Goal: Task Accomplishment & Management: Complete application form

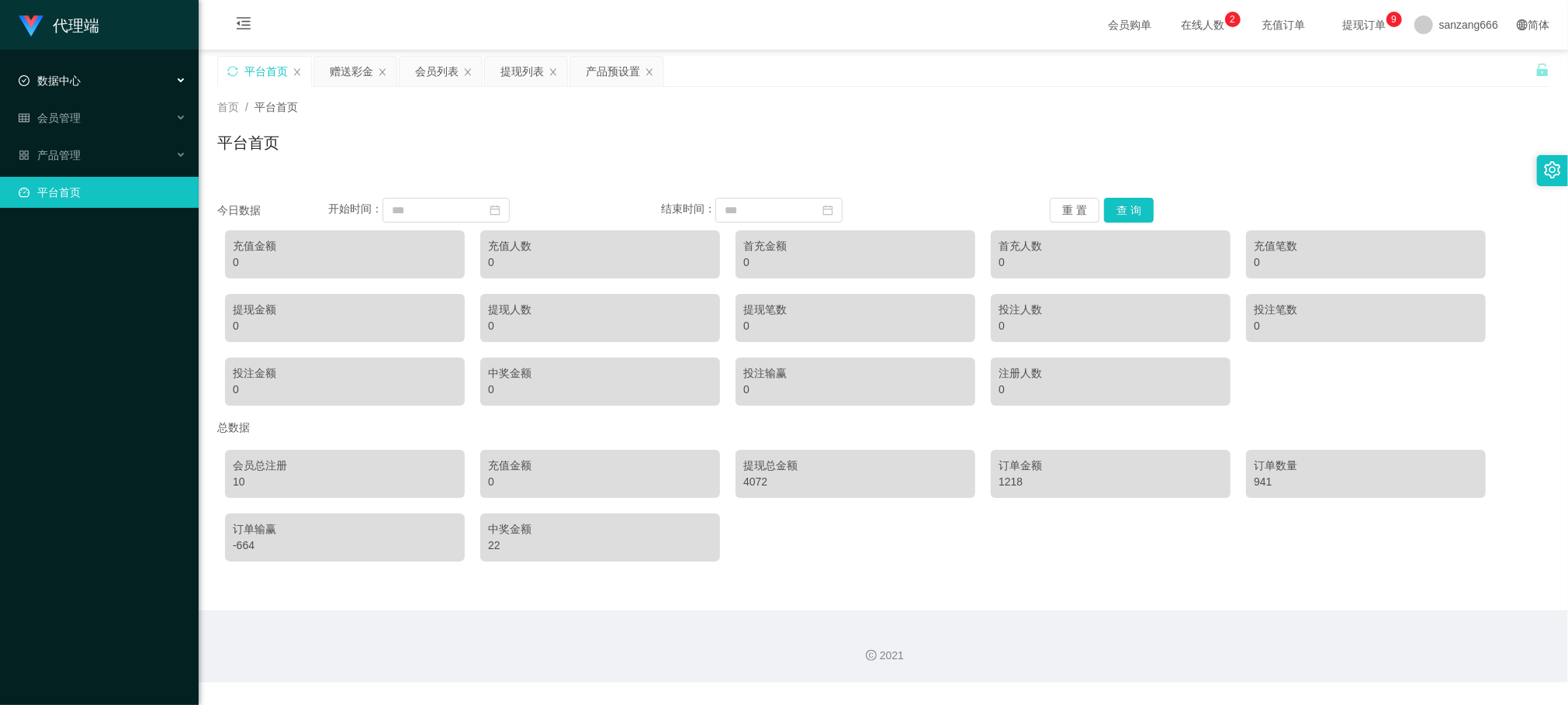
click at [74, 85] on span "数据中心" at bounding box center [49, 80] width 62 height 12
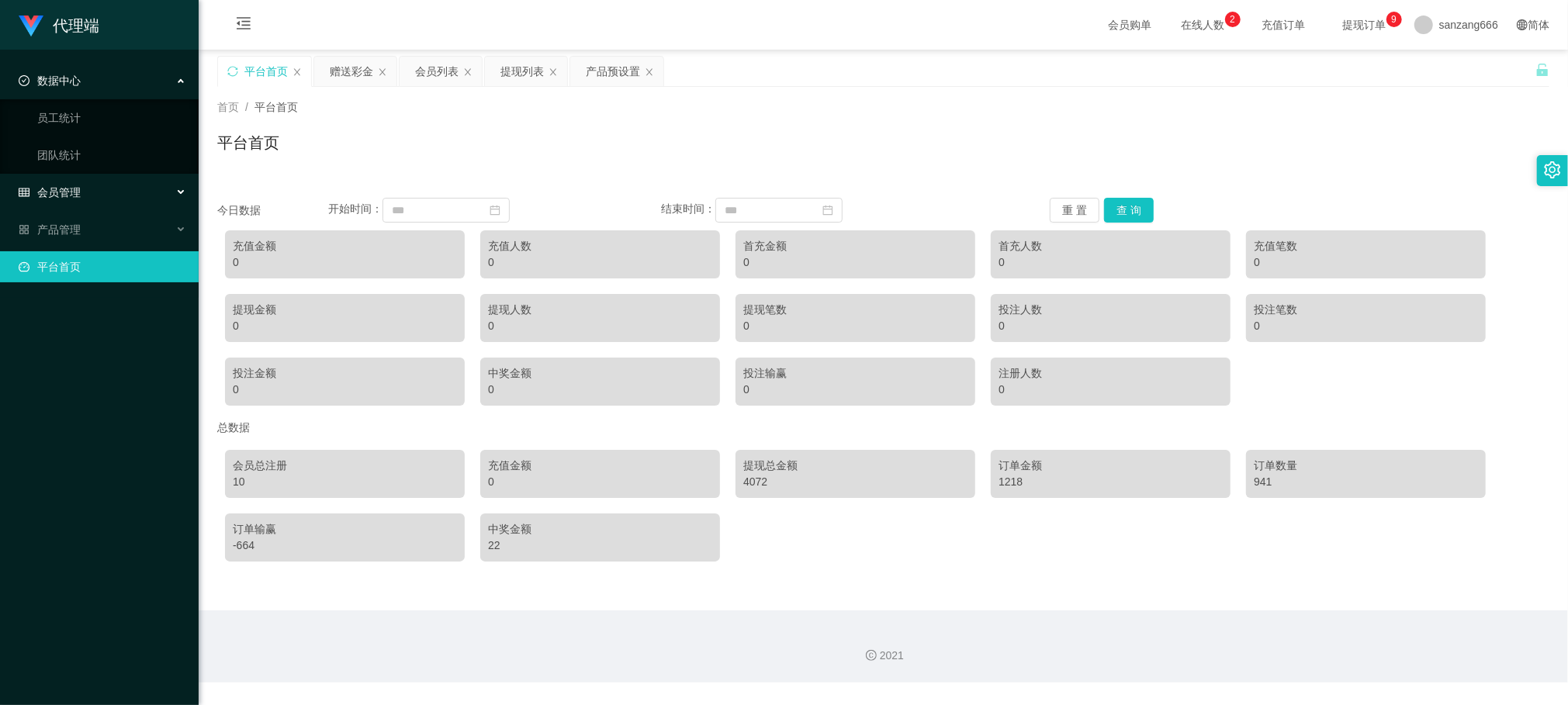
click at [69, 193] on span "会员管理" at bounding box center [49, 193] width 62 height 12
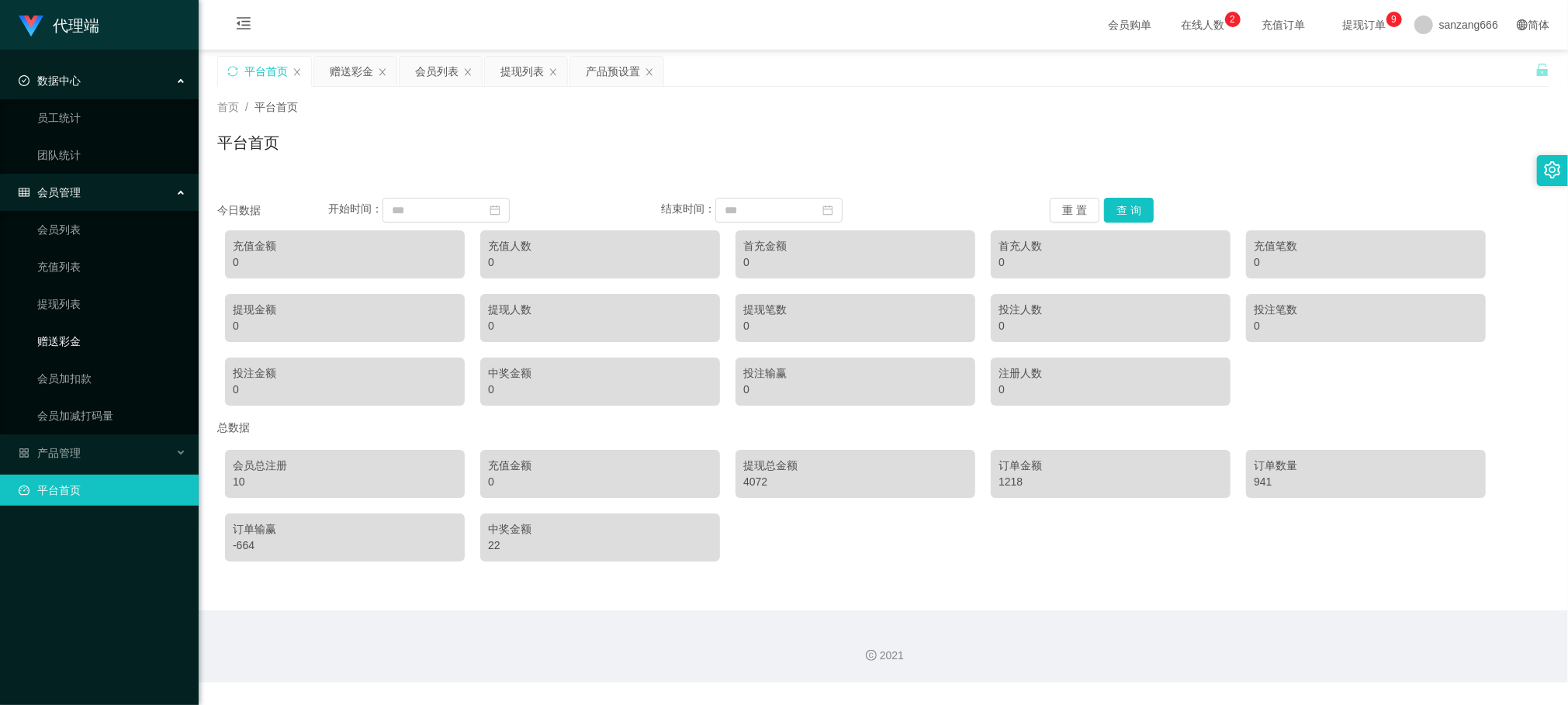
click at [70, 349] on link "赠送彩金" at bounding box center [111, 341] width 149 height 31
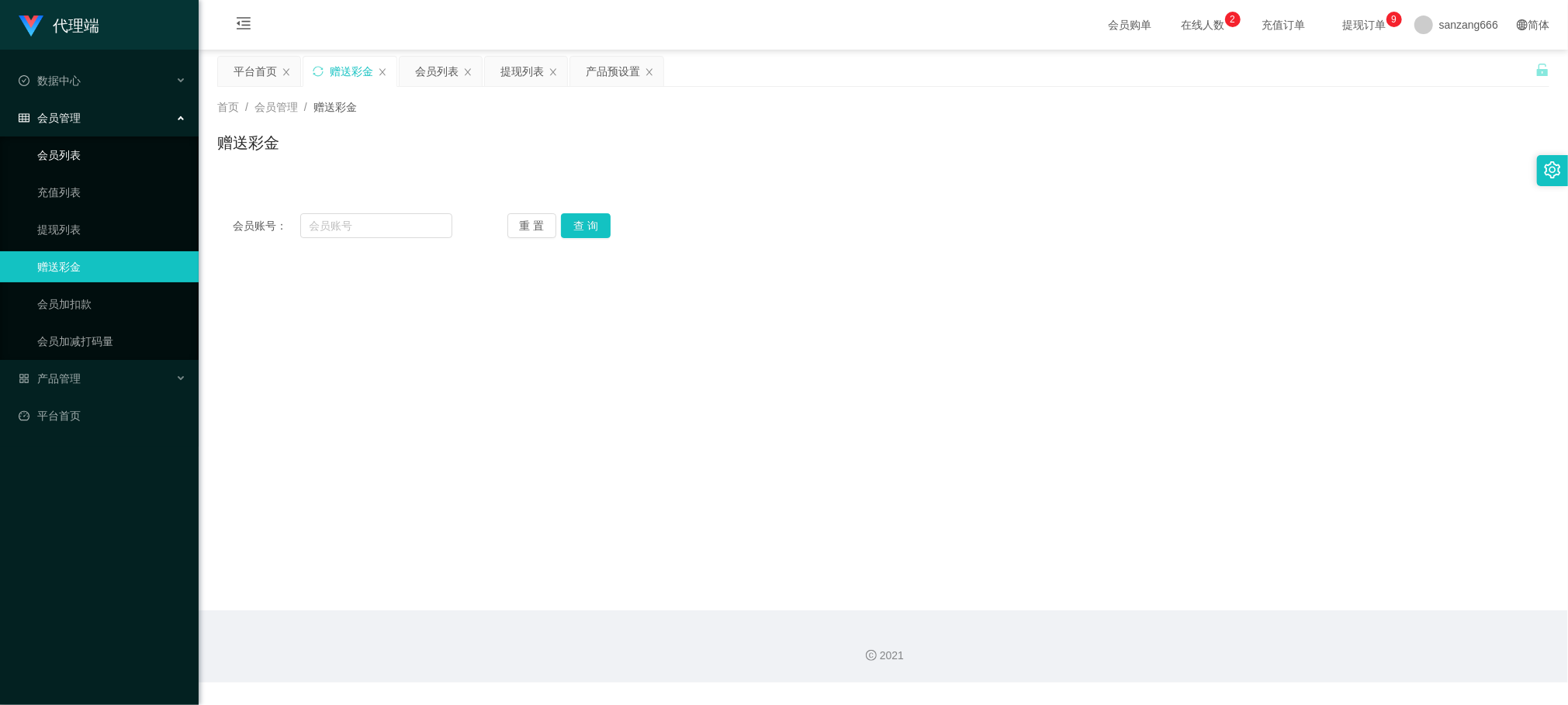
click at [56, 147] on link "会员列表" at bounding box center [111, 155] width 149 height 31
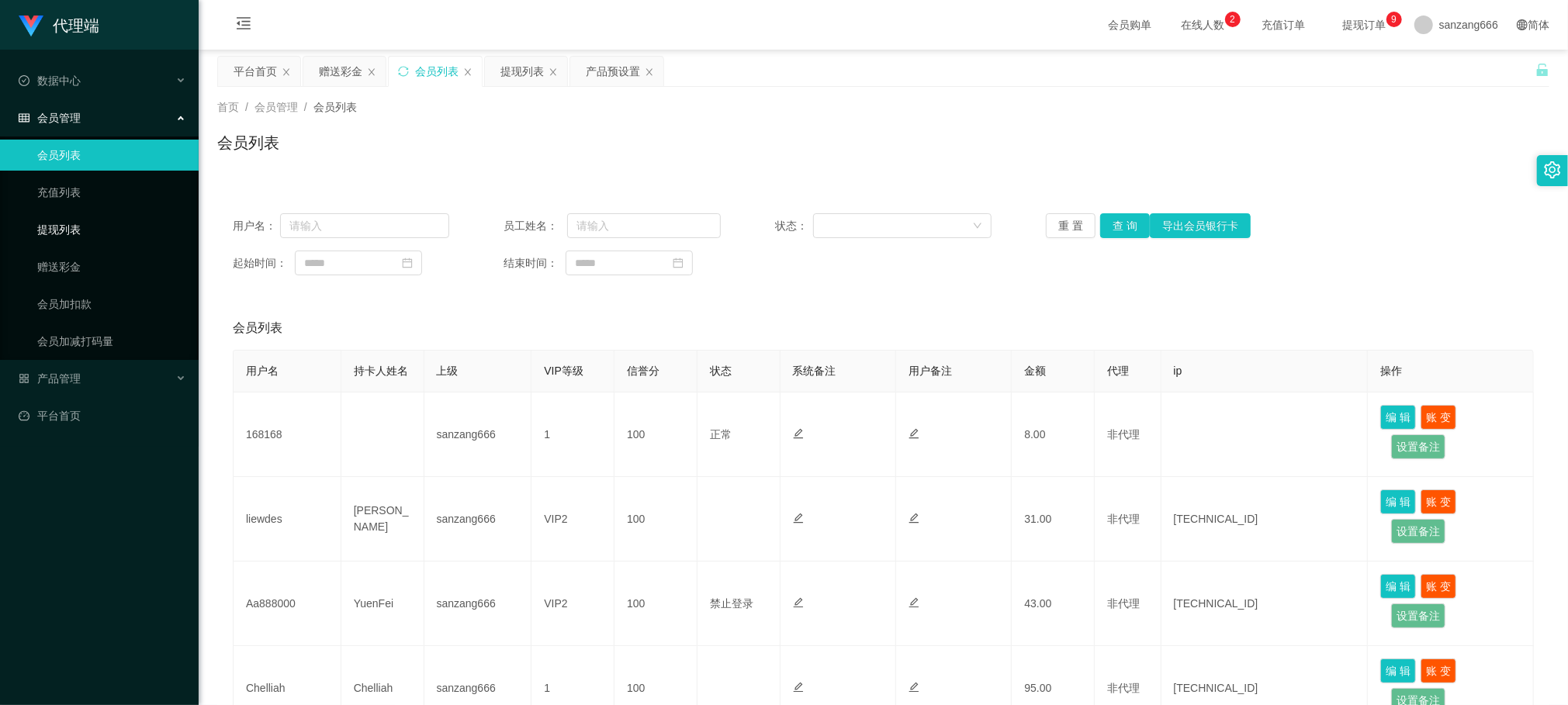
click at [64, 224] on link "提现列表" at bounding box center [111, 229] width 149 height 31
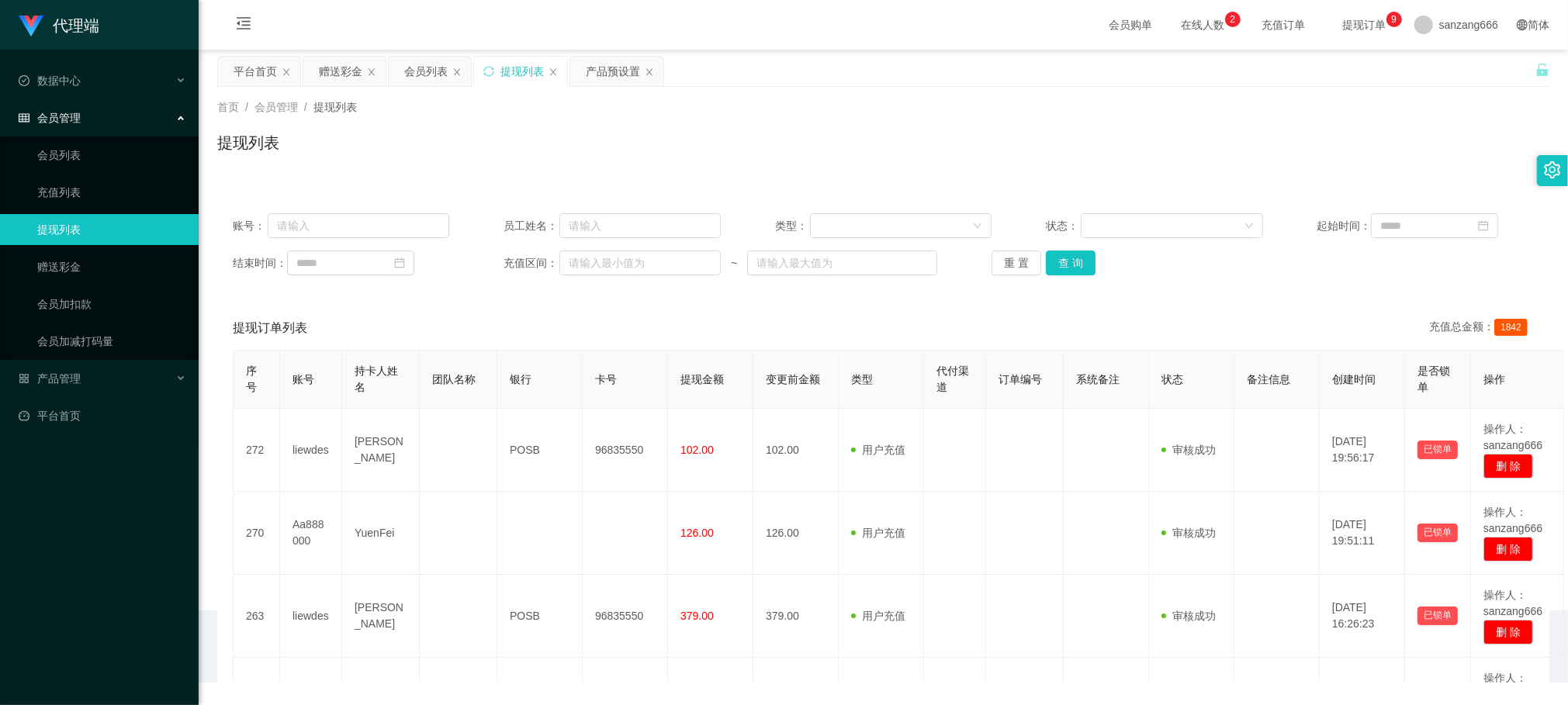
click at [60, 115] on span "会员管理" at bounding box center [49, 118] width 62 height 12
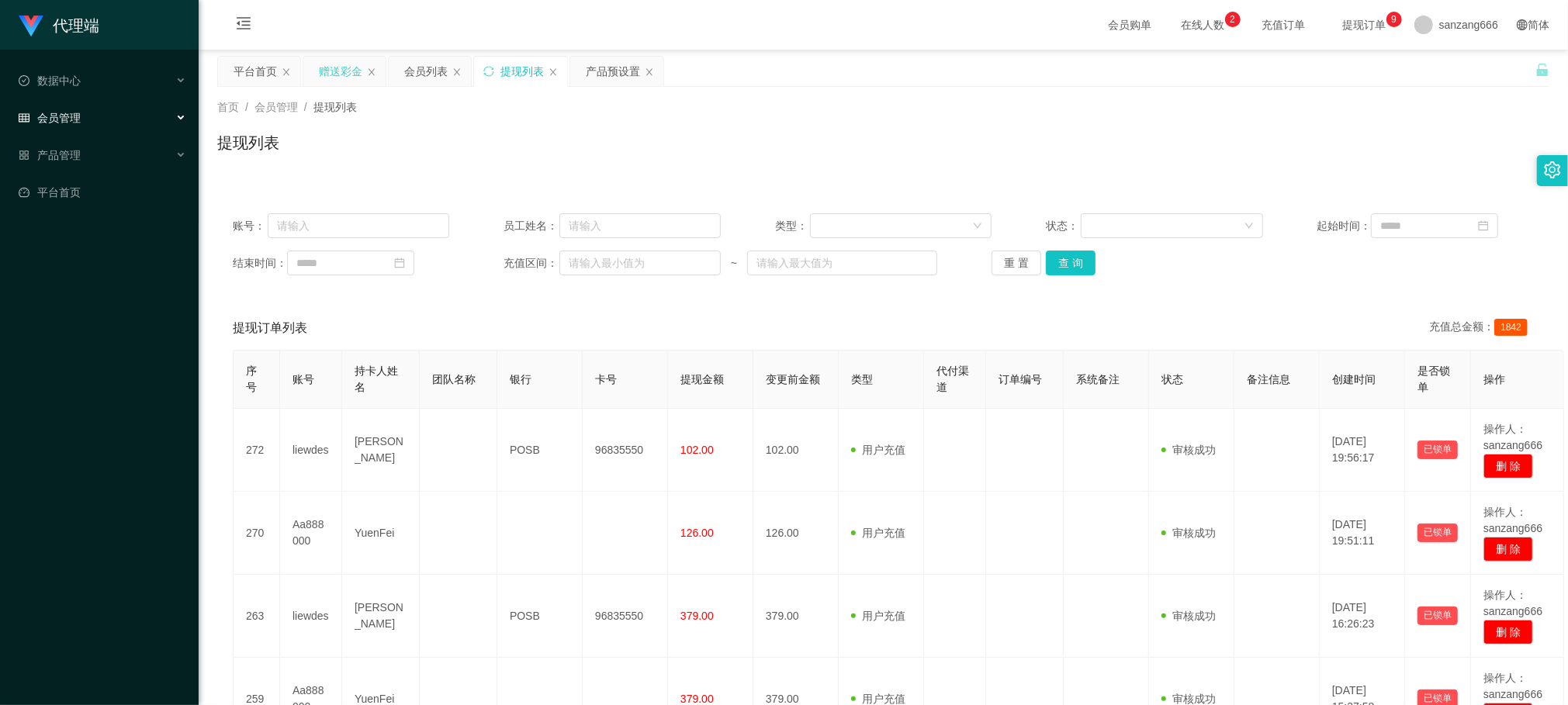
click at [338, 68] on div "赠送彩金" at bounding box center [340, 71] width 43 height 29
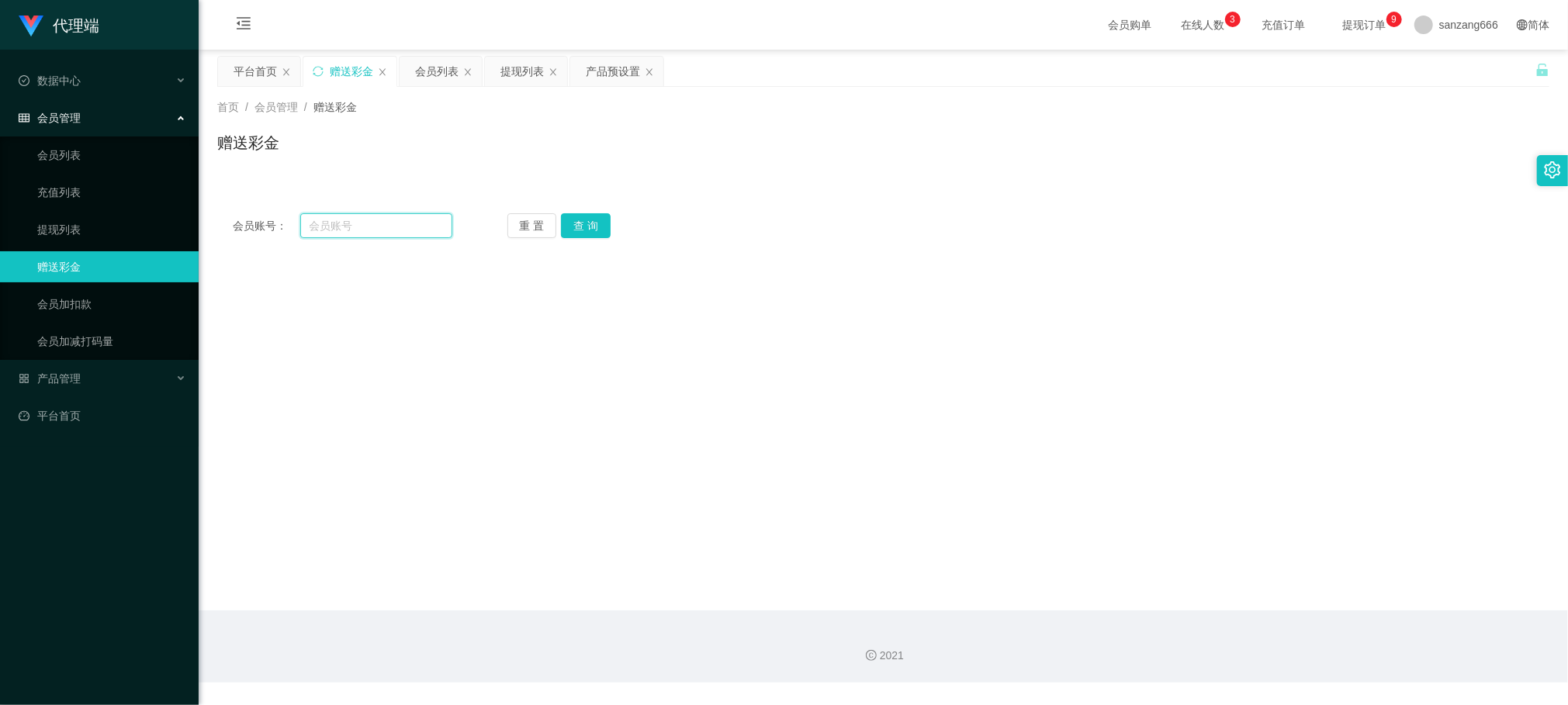
click at [373, 222] on input "text" at bounding box center [376, 225] width 152 height 25
paste input "Karrie527734"
type input "Karrie527734"
click at [575, 224] on button "查 询" at bounding box center [586, 225] width 49 height 25
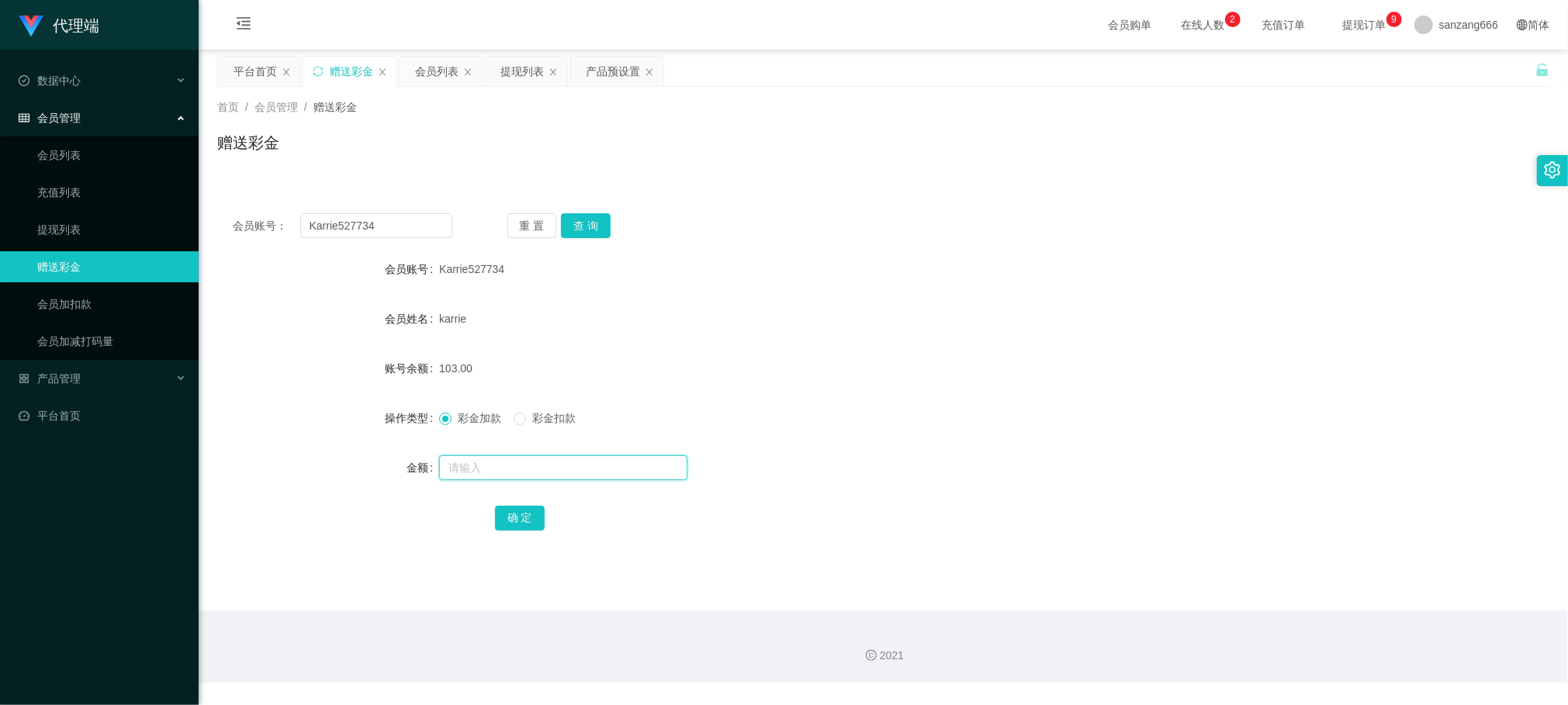
click at [451, 466] on input "text" at bounding box center [563, 467] width 248 height 25
type input "888"
click at [515, 516] on button "确 定" at bounding box center [519, 519] width 49 height 25
click at [587, 220] on button "查 询" at bounding box center [586, 225] width 49 height 25
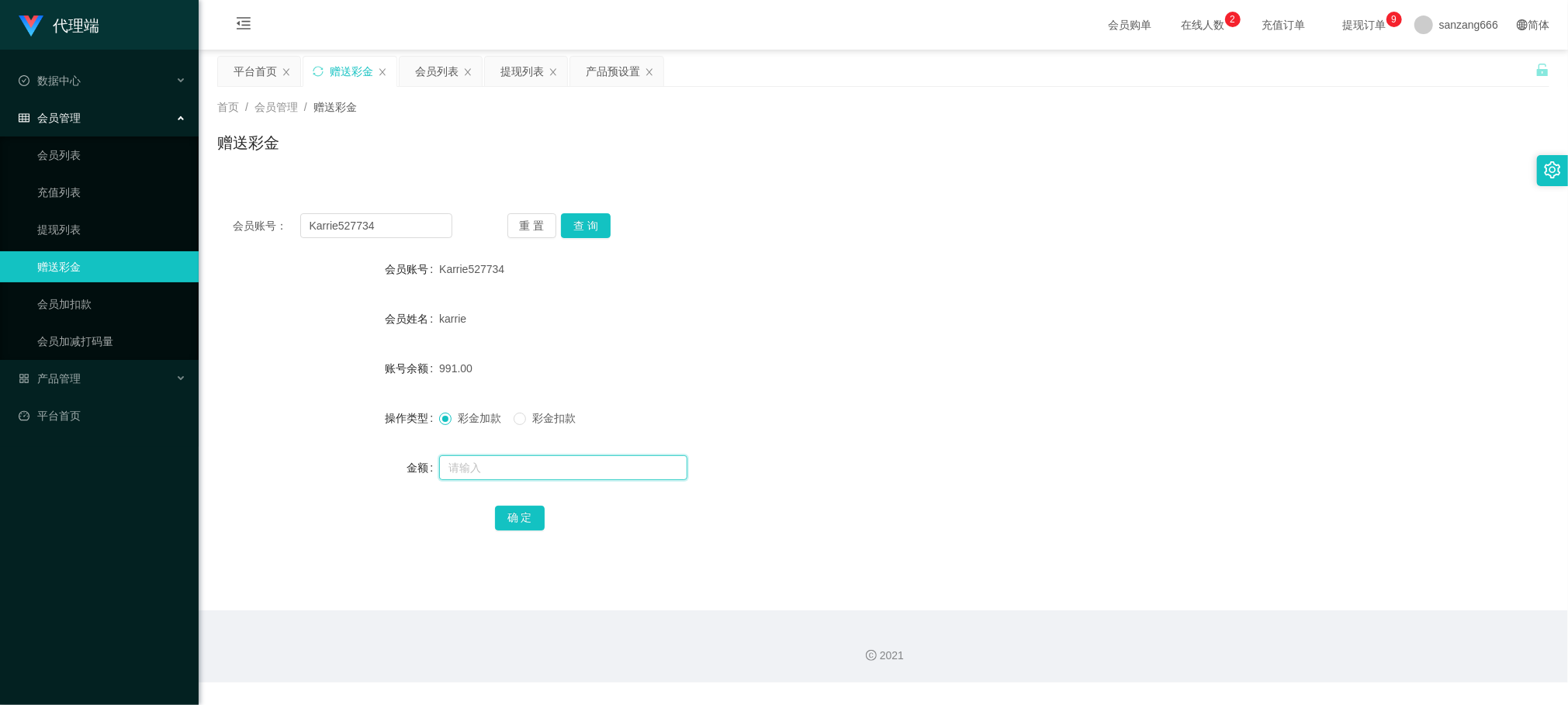
click at [457, 476] on input "text" at bounding box center [563, 467] width 248 height 25
type input "16"
click at [523, 509] on button "确 定" at bounding box center [519, 519] width 49 height 25
click at [470, 466] on input "text" at bounding box center [563, 467] width 248 height 25
type input "8"
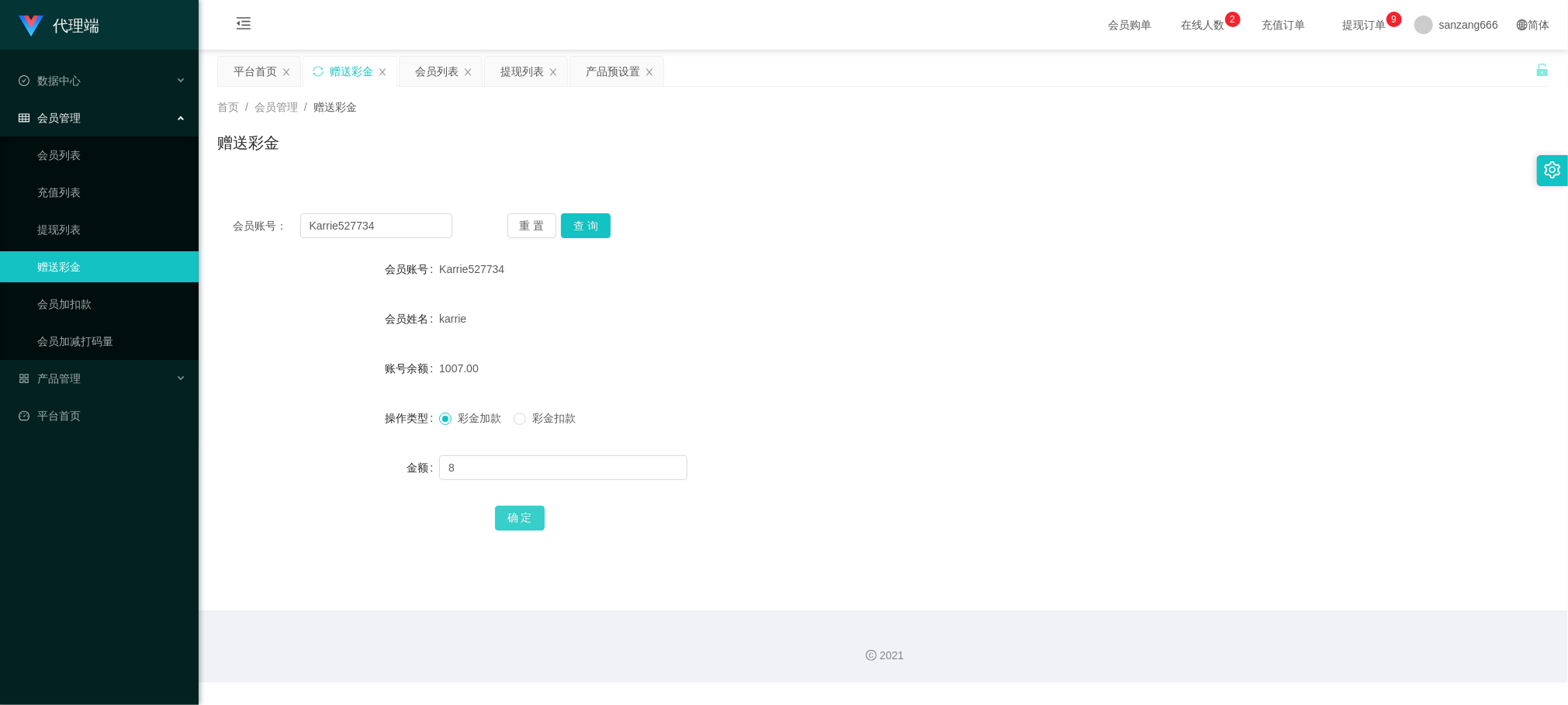
click at [527, 515] on button "确 定" at bounding box center [519, 519] width 49 height 25
click at [479, 474] on input "text" at bounding box center [563, 467] width 248 height 25
type input "8"
click at [500, 517] on button "确 定" at bounding box center [519, 519] width 49 height 25
click at [589, 219] on button "查 询" at bounding box center [586, 225] width 49 height 25
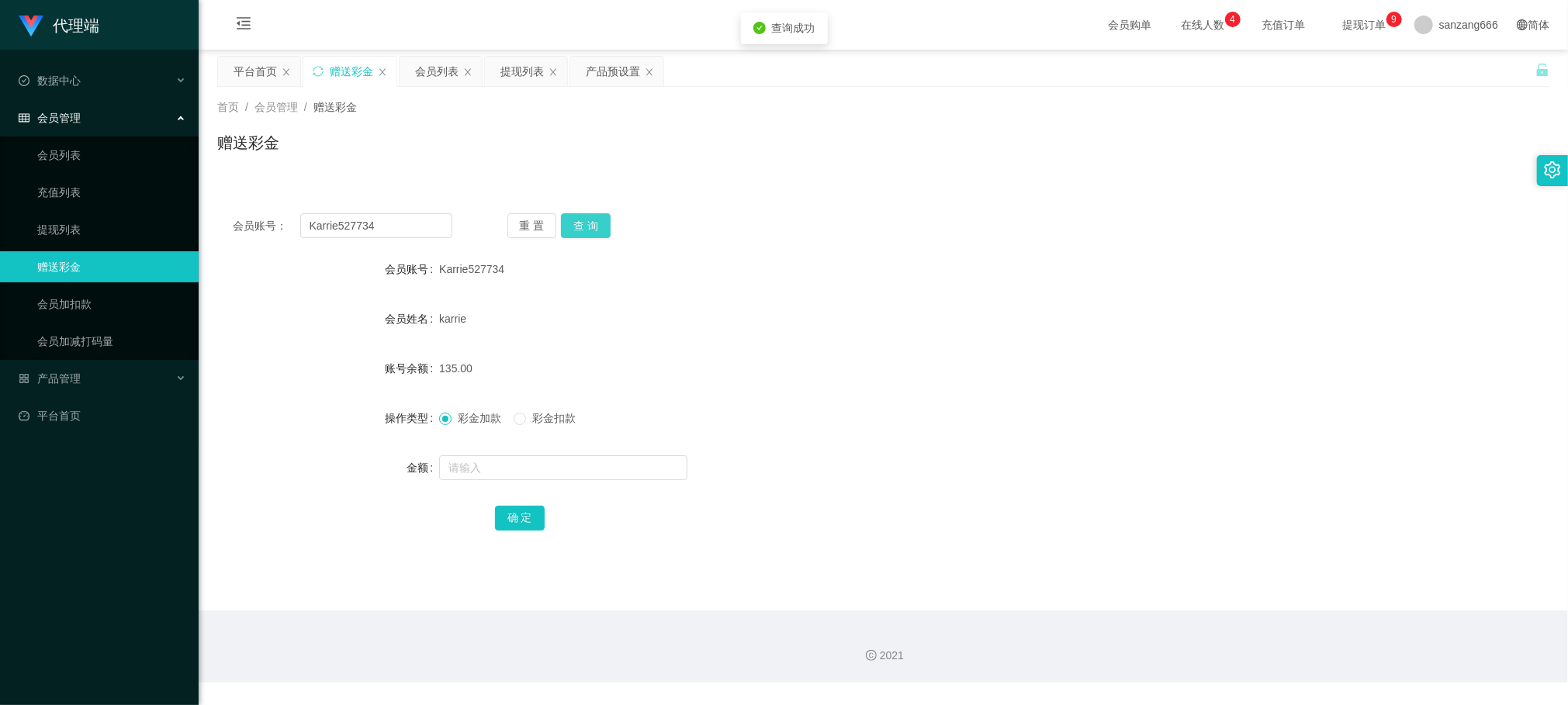
click at [589, 219] on button "查 询" at bounding box center [586, 225] width 49 height 25
click at [537, 73] on div "提现列表" at bounding box center [521, 71] width 43 height 29
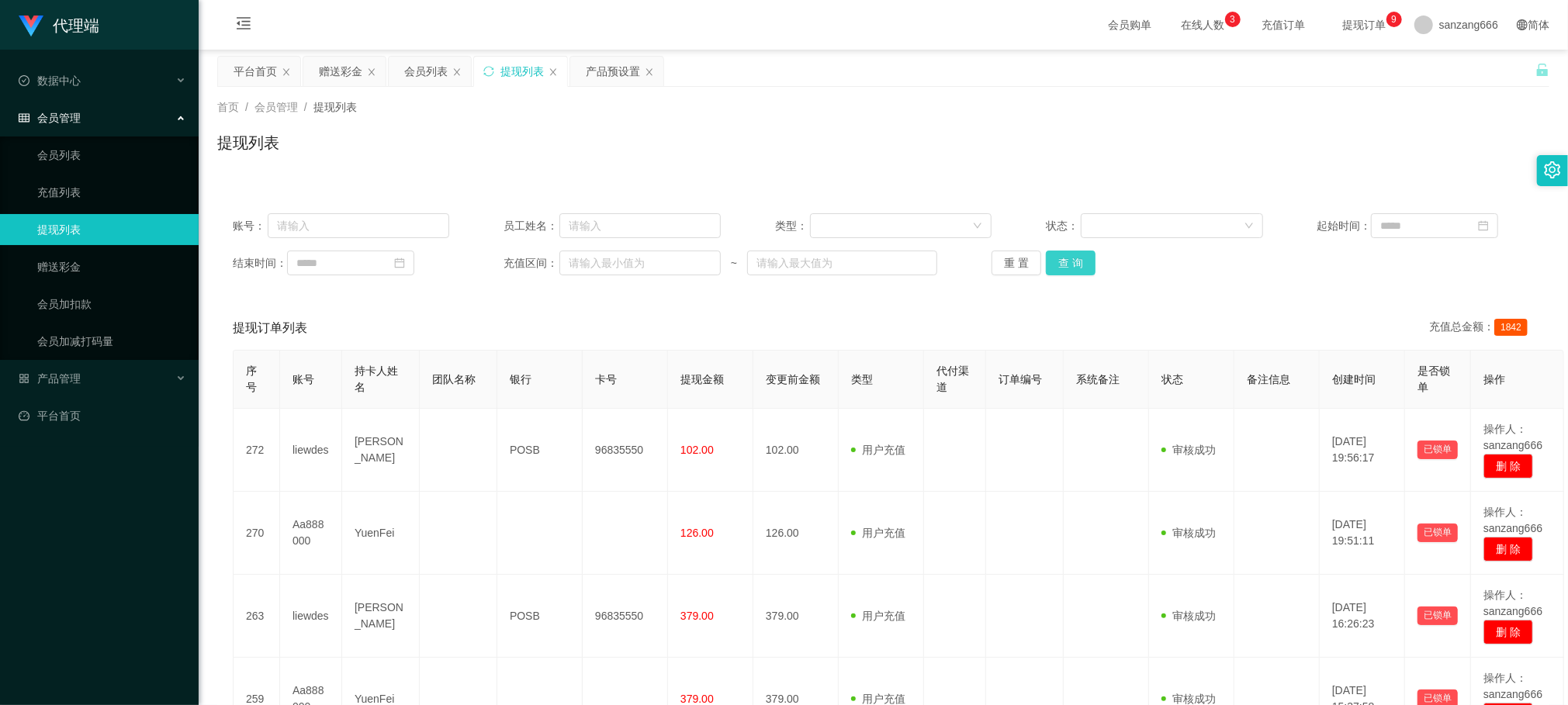
click at [1055, 261] on button "查 询" at bounding box center [1071, 263] width 49 height 25
click at [1055, 261] on div "重 置 查 询" at bounding box center [1099, 263] width 216 height 25
click at [1055, 261] on button "查 询" at bounding box center [1071, 263] width 49 height 25
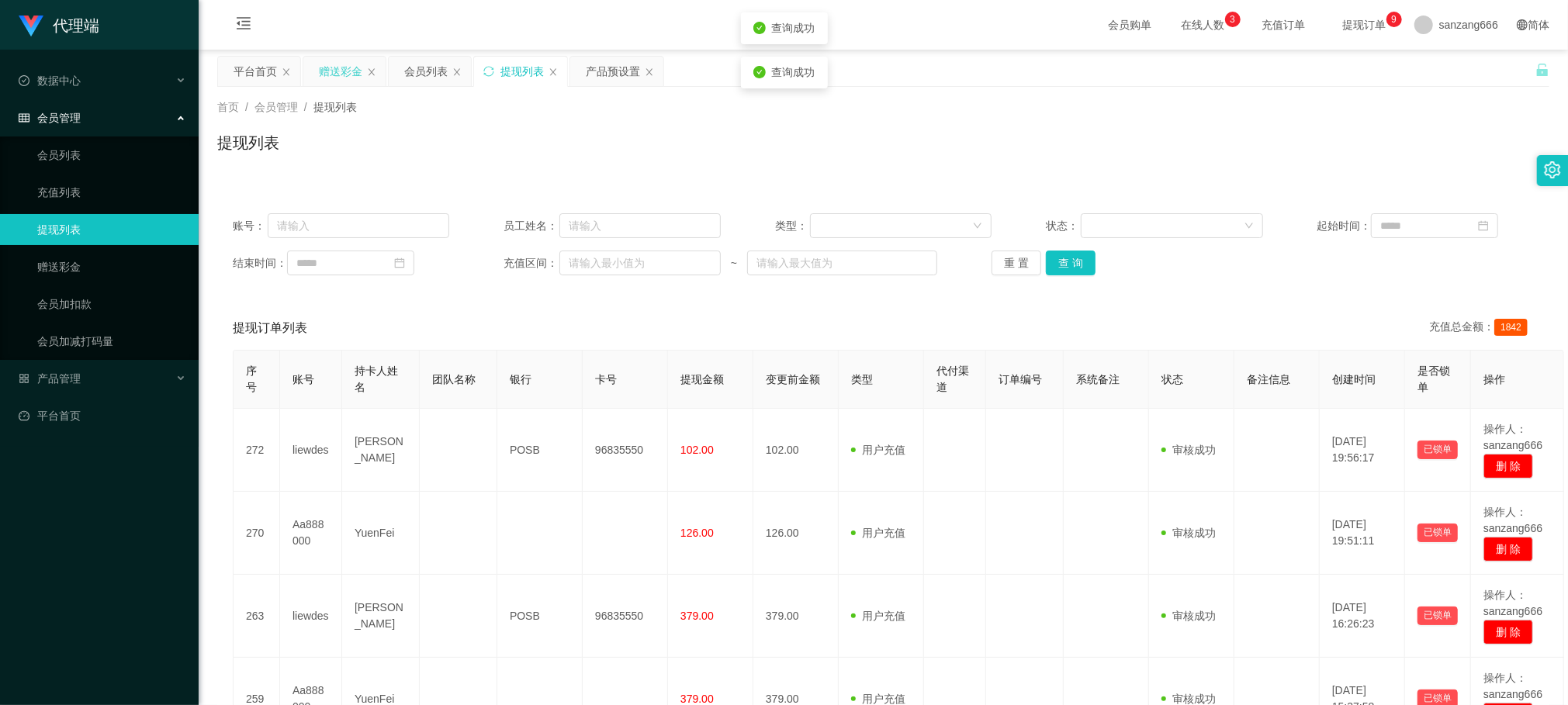
click at [338, 74] on div "赠送彩金" at bounding box center [340, 71] width 43 height 29
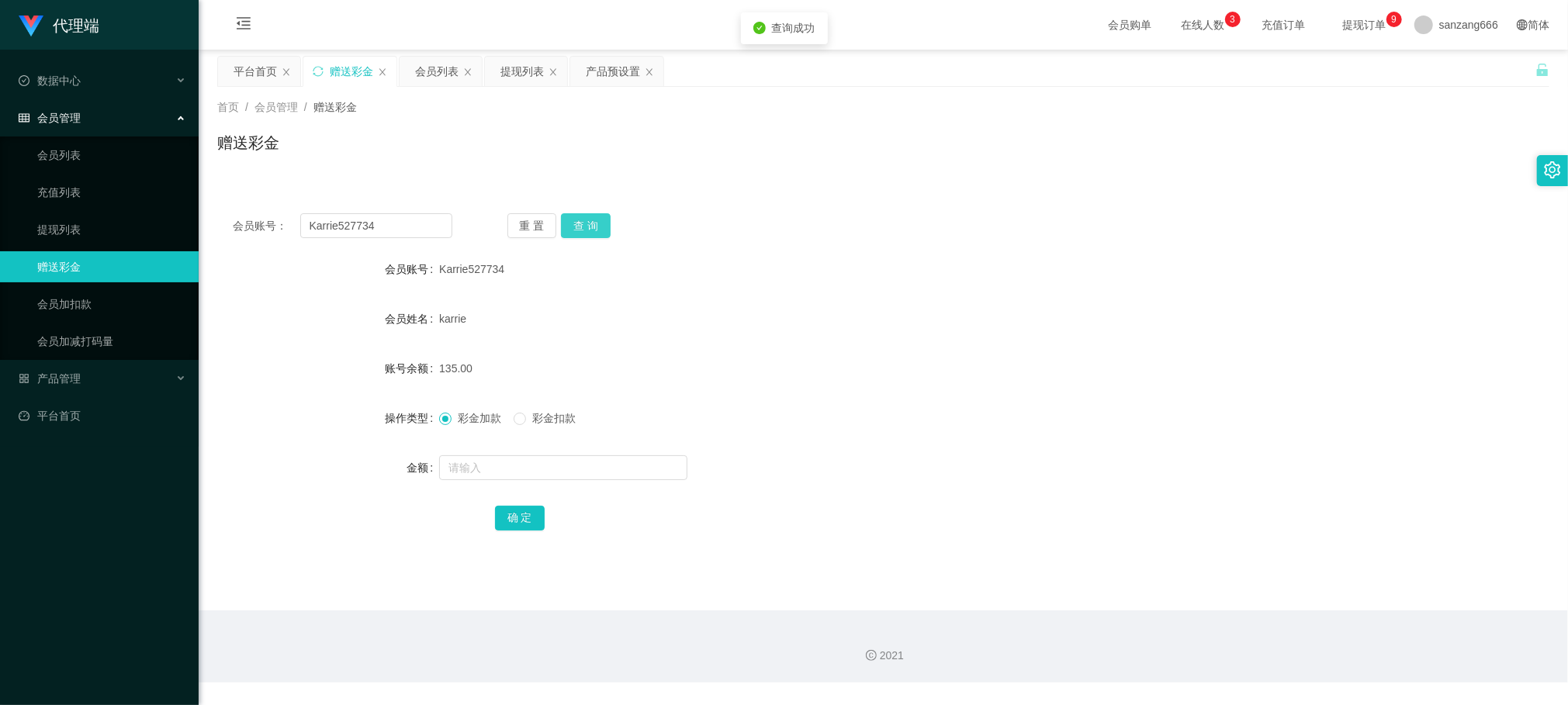
click at [579, 224] on button "查 询" at bounding box center [586, 225] width 49 height 25
click at [353, 216] on input "Karrie527734" at bounding box center [376, 225] width 152 height 25
click at [429, 72] on div "会员列表" at bounding box center [436, 71] width 43 height 29
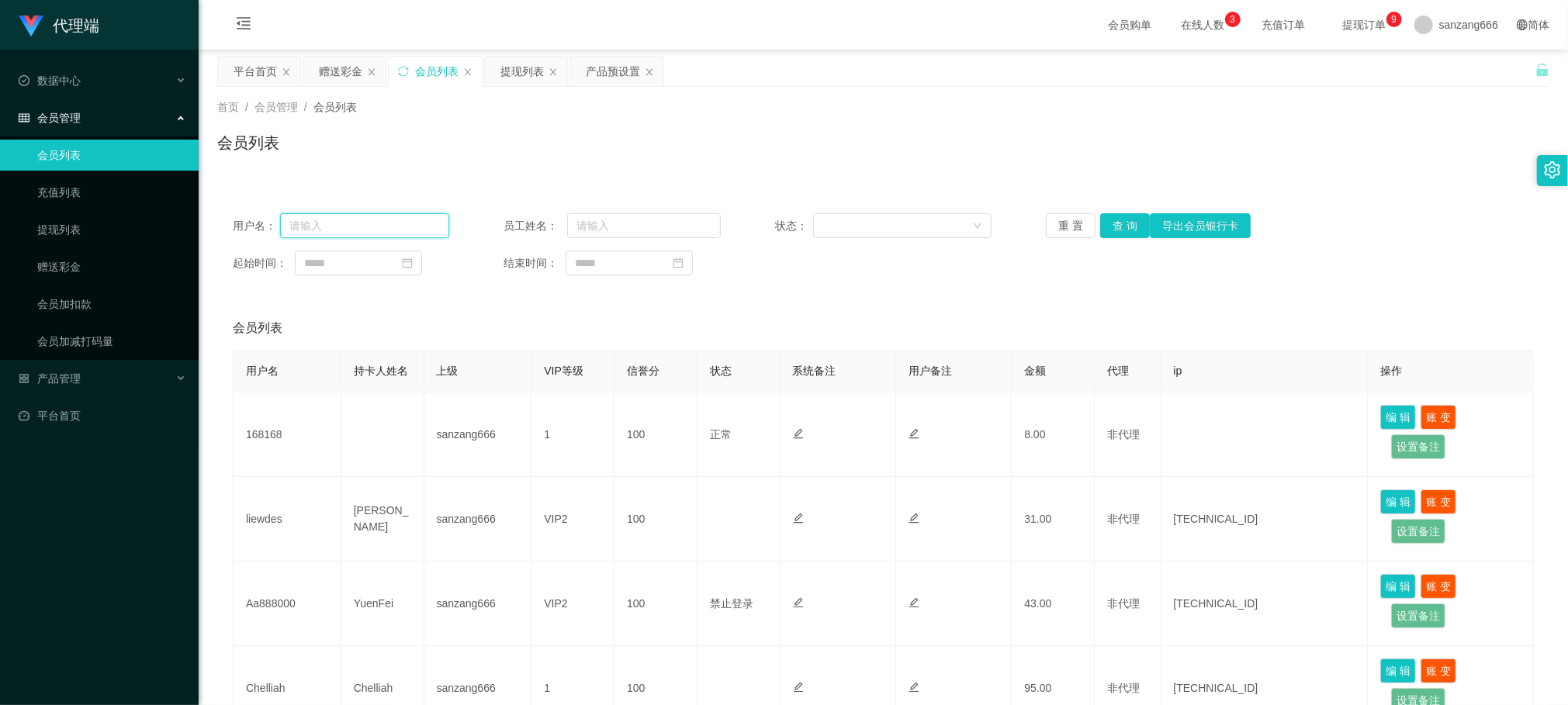
click at [385, 219] on input "text" at bounding box center [365, 225] width 170 height 25
paste input "Karrie527734"
type input "Karrie527734"
click at [1126, 232] on button "查 询" at bounding box center [1125, 225] width 49 height 25
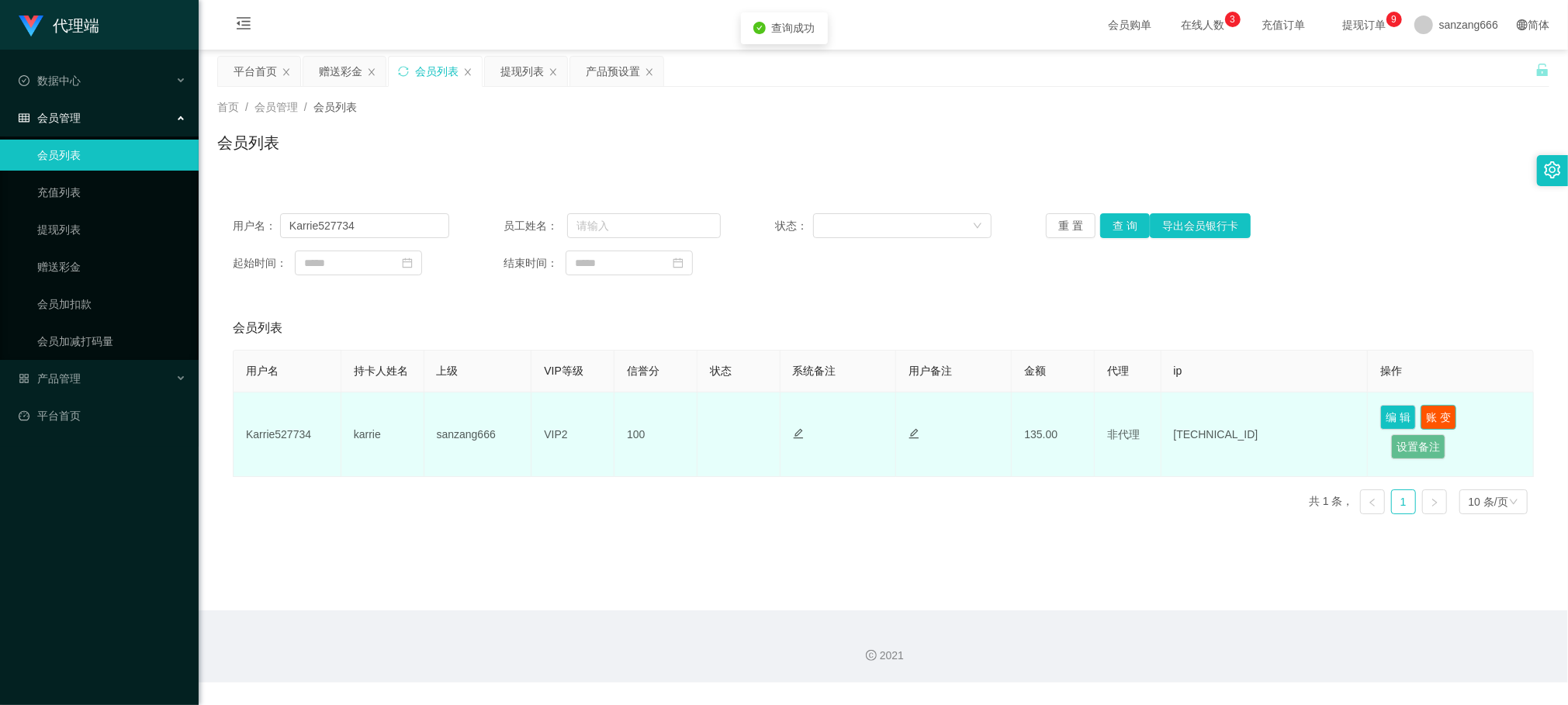
click at [1420, 420] on button "账 变" at bounding box center [1438, 417] width 35 height 25
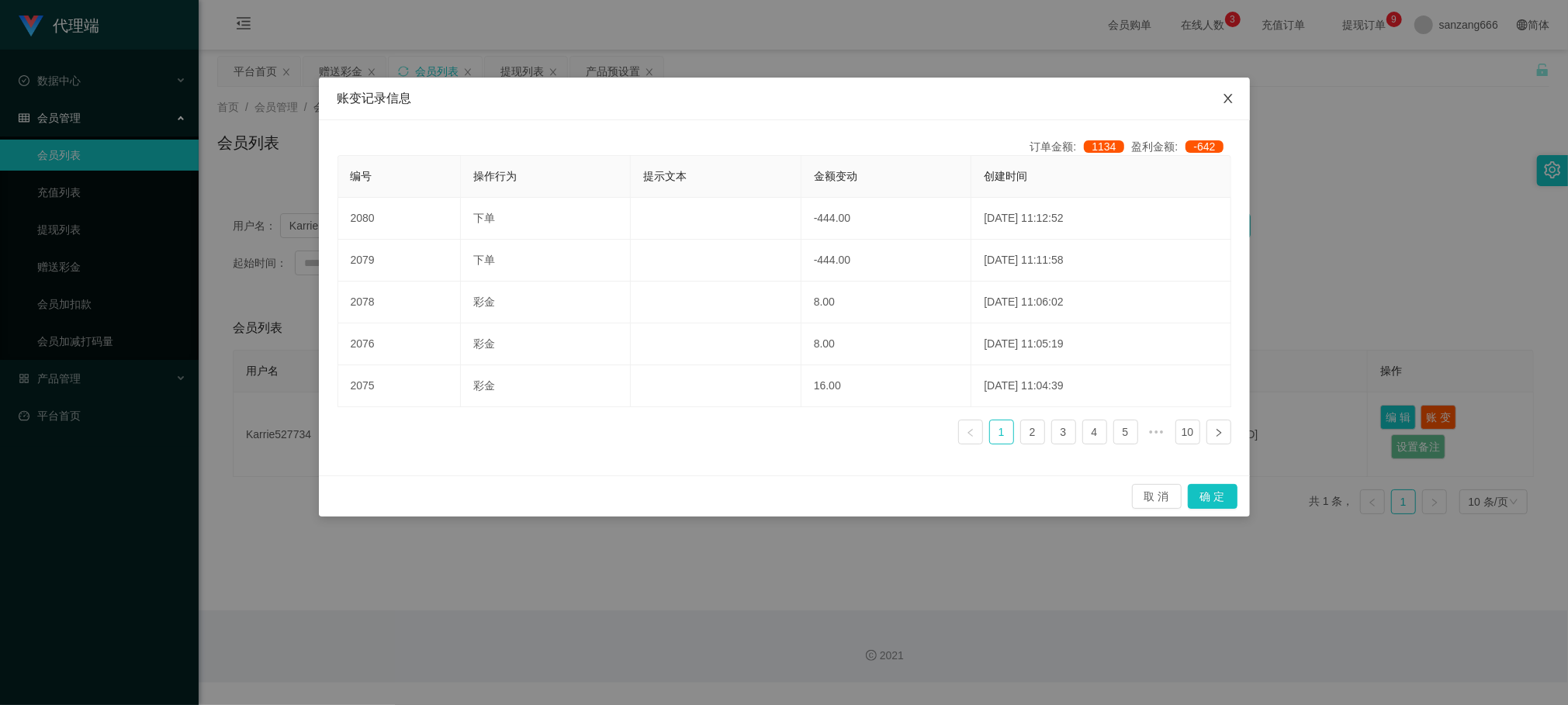
click at [1223, 105] on icon "图标: close" at bounding box center [1228, 98] width 12 height 12
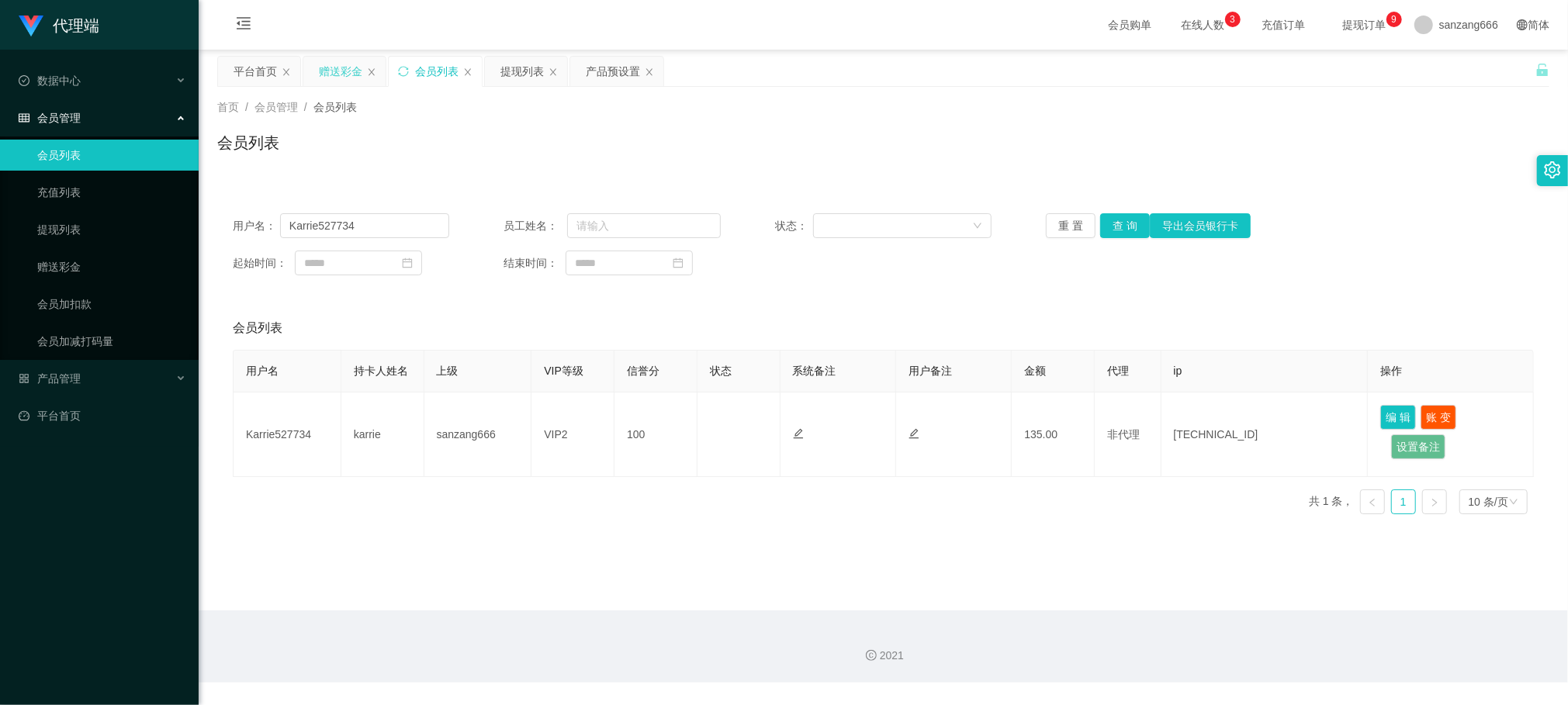
click at [328, 68] on div "赠送彩金" at bounding box center [340, 71] width 43 height 29
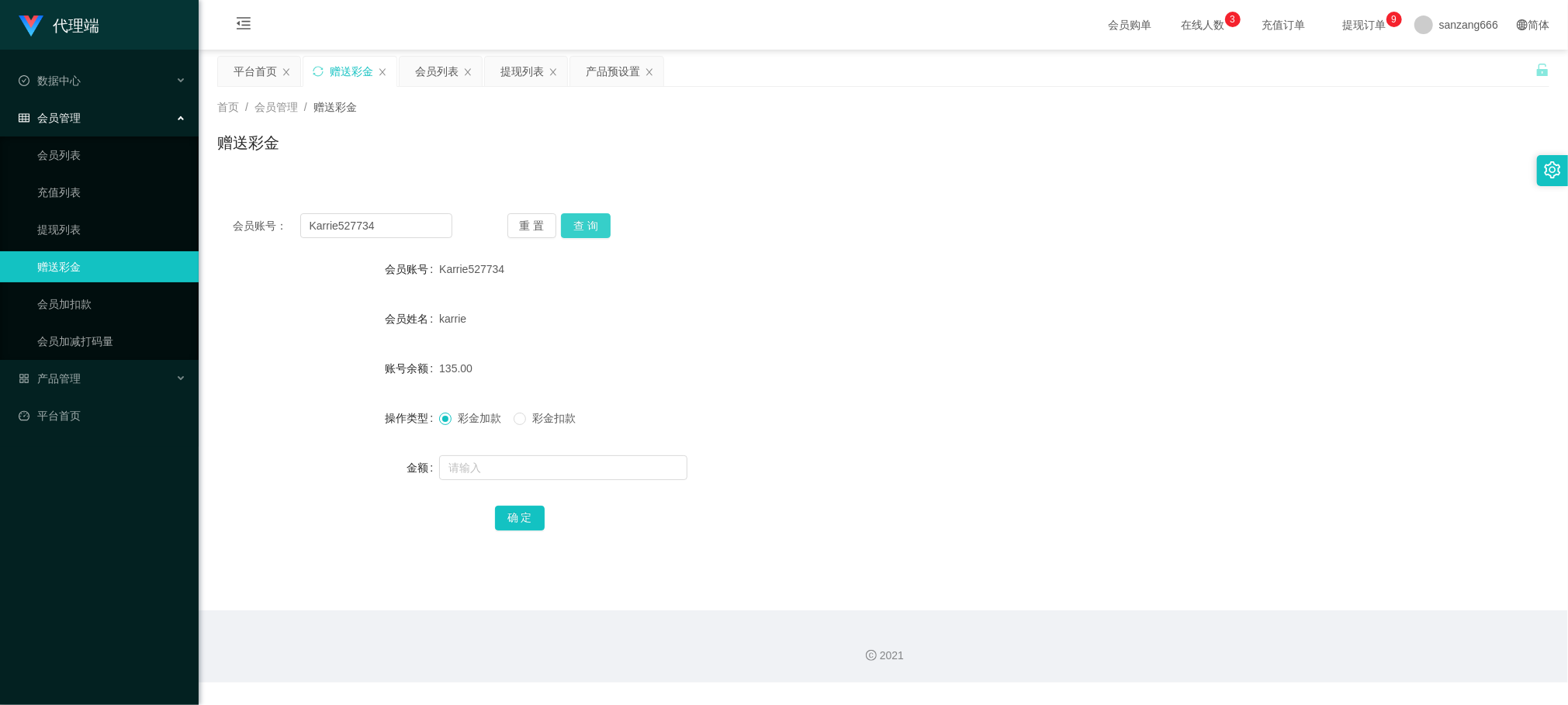
click at [590, 225] on button "查 询" at bounding box center [586, 225] width 49 height 25
click at [590, 224] on button "查 询" at bounding box center [586, 225] width 49 height 25
